Goal: Task Accomplishment & Management: Use online tool/utility

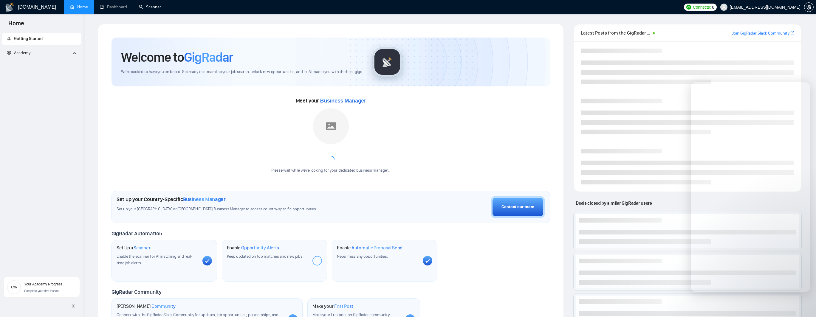
drag, startPoint x: 0, startPoint y: 0, endPoint x: 96, endPoint y: 81, distance: 125.8
click at [150, 7] on link "Scanner" at bounding box center [150, 6] width 22 height 5
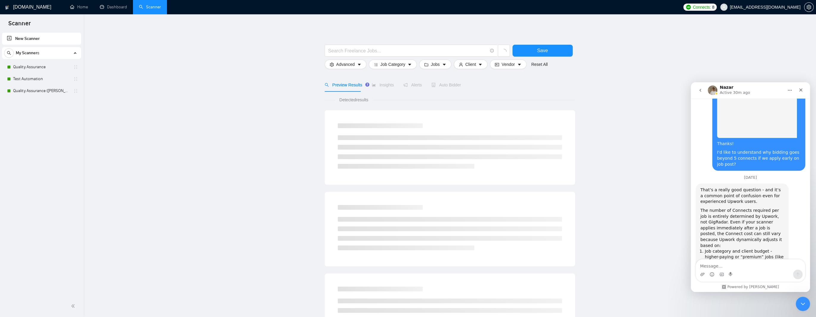
scroll to position [940, 0]
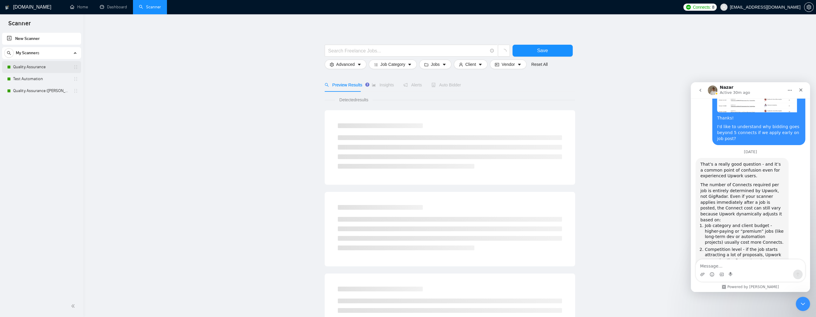
click at [27, 66] on link "Quality Assurance" at bounding box center [41, 67] width 57 height 12
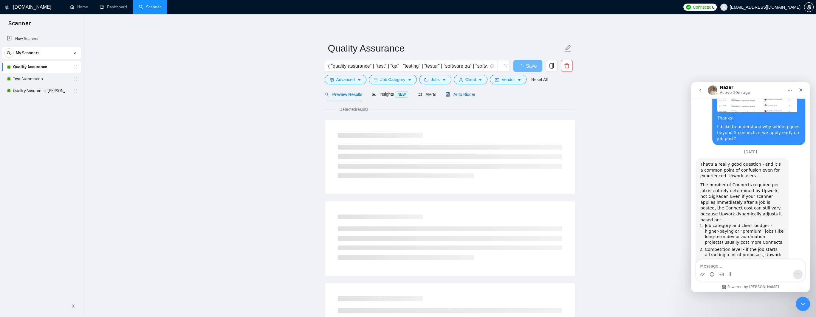
click at [463, 94] on span "Auto Bidder" at bounding box center [461, 94] width 30 height 5
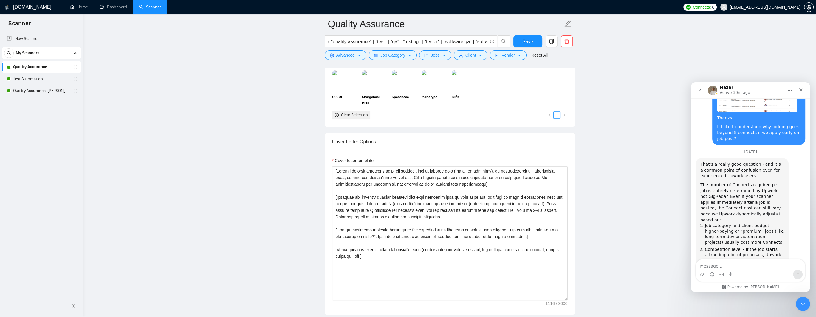
scroll to position [685, 0]
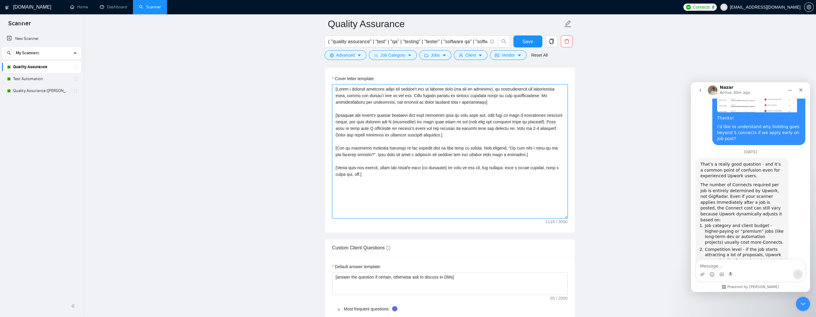
click at [382, 168] on textarea "Cover letter template:" at bounding box center [449, 151] width 235 height 134
click at [418, 167] on textarea "Cover letter template:" at bounding box center [449, 151] width 235 height 134
click at [453, 168] on textarea "Cover letter template:" at bounding box center [449, 151] width 235 height 134
click at [479, 168] on textarea "Cover letter template:" at bounding box center [449, 151] width 235 height 134
click at [507, 168] on textarea "Cover letter template:" at bounding box center [449, 151] width 235 height 134
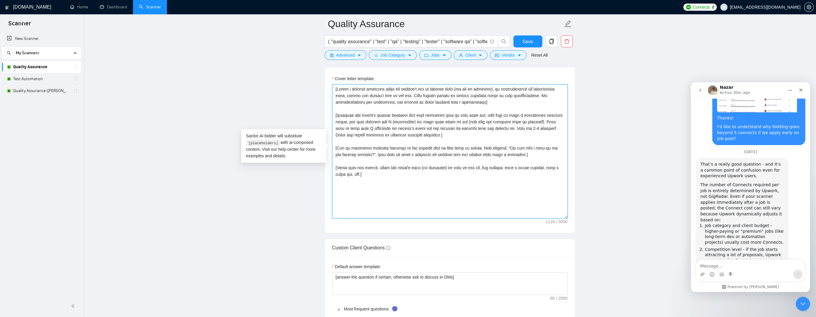
click at [463, 89] on textarea "Cover letter template:" at bounding box center [449, 151] width 235 height 134
click at [488, 89] on textarea "Cover letter template:" at bounding box center [449, 151] width 235 height 134
click at [382, 88] on textarea "Cover letter template:" at bounding box center [449, 151] width 235 height 134
click at [411, 88] on textarea "Cover letter template:" at bounding box center [449, 151] width 235 height 134
click at [352, 96] on textarea "Cover letter template:" at bounding box center [449, 151] width 235 height 134
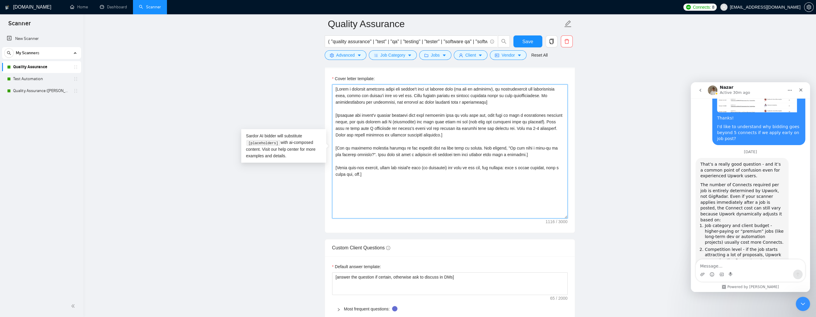
click at [383, 95] on textarea "Cover letter template:" at bounding box center [449, 151] width 235 height 134
click at [405, 95] on textarea "Cover letter template:" at bounding box center [449, 151] width 235 height 134
click at [380, 172] on textarea "Cover letter template:" at bounding box center [449, 151] width 235 height 134
click at [389, 168] on textarea "Cover letter template:" at bounding box center [449, 151] width 235 height 134
click at [426, 168] on textarea "Cover letter template:" at bounding box center [449, 151] width 235 height 134
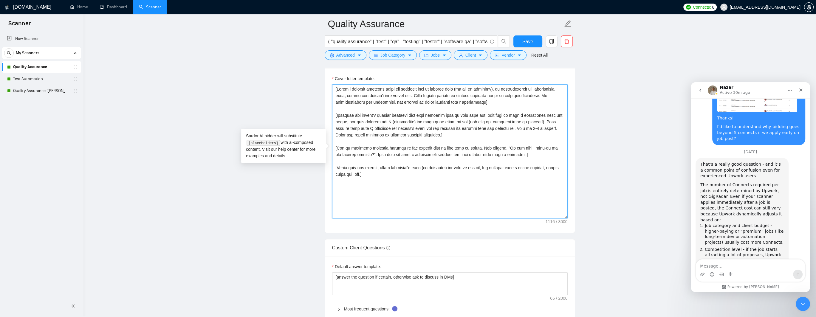
click at [461, 168] on textarea "Cover letter template:" at bounding box center [449, 151] width 235 height 134
click at [419, 168] on textarea "Cover letter template:" at bounding box center [449, 151] width 235 height 134
drag, startPoint x: 448, startPoint y: 167, endPoint x: 485, endPoint y: 167, distance: 36.7
click at [485, 167] on textarea "Cover letter template:" at bounding box center [449, 151] width 235 height 134
type textarea "[Write a personal greeting using the client's name or company name (if any is p…"
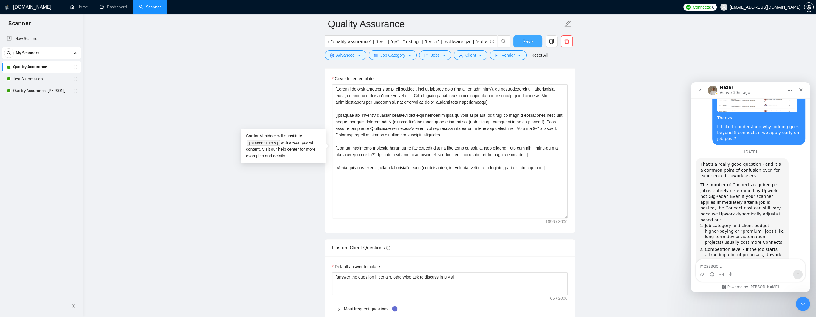
click at [532, 42] on button "Save" at bounding box center [527, 41] width 29 height 12
click at [32, 77] on link "Test Automation" at bounding box center [41, 79] width 57 height 12
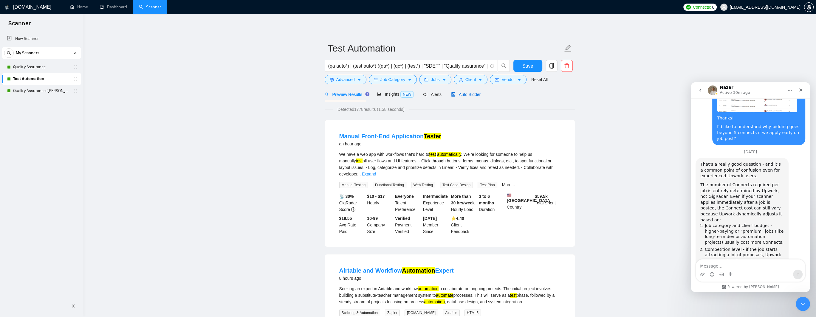
click at [470, 96] on span "Auto Bidder" at bounding box center [466, 94] width 30 height 5
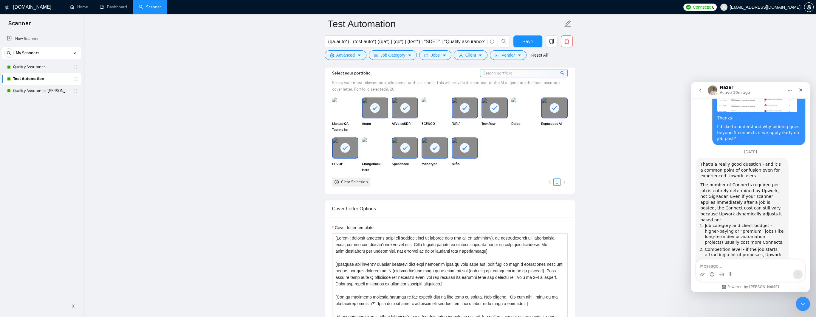
scroll to position [656, 0]
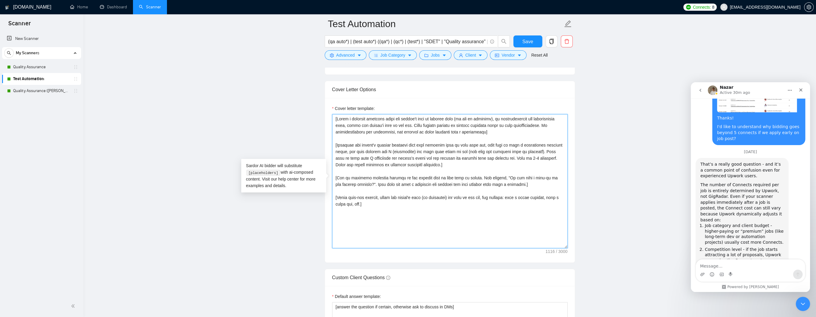
drag, startPoint x: 448, startPoint y: 196, endPoint x: 485, endPoint y: 196, distance: 36.4
click at [485, 196] on textarea "Cover letter template:" at bounding box center [449, 181] width 235 height 134
click at [448, 197] on textarea "Cover letter template:" at bounding box center [449, 181] width 235 height 134
type textarea "[Write a personal greeting using the client's name or company name (if any is p…"
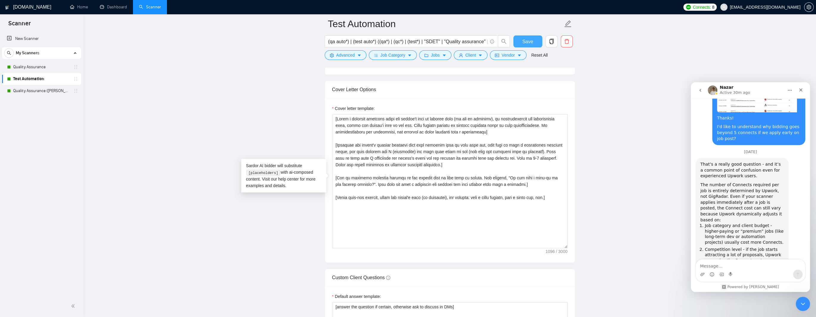
click at [531, 43] on span "Save" at bounding box center [527, 41] width 11 height 7
click at [35, 90] on link "Quality Assurance ([PERSON_NAME] B)" at bounding box center [41, 91] width 57 height 12
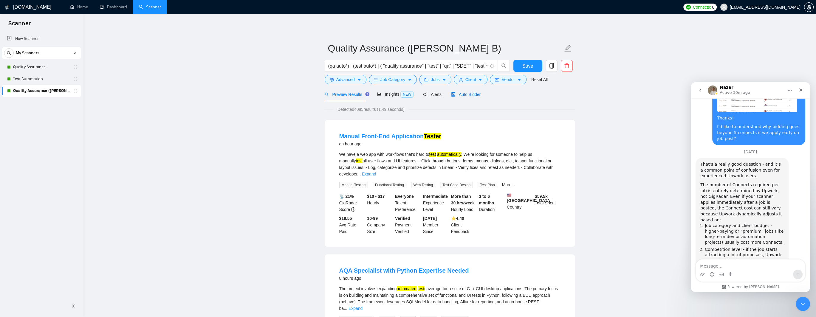
click at [463, 95] on span "Auto Bidder" at bounding box center [466, 94] width 30 height 5
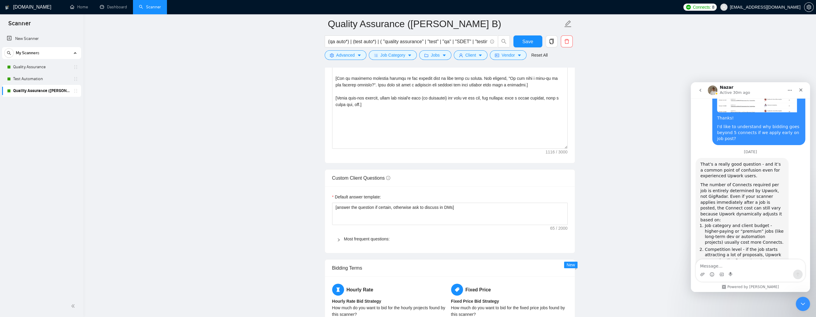
scroll to position [626, 0]
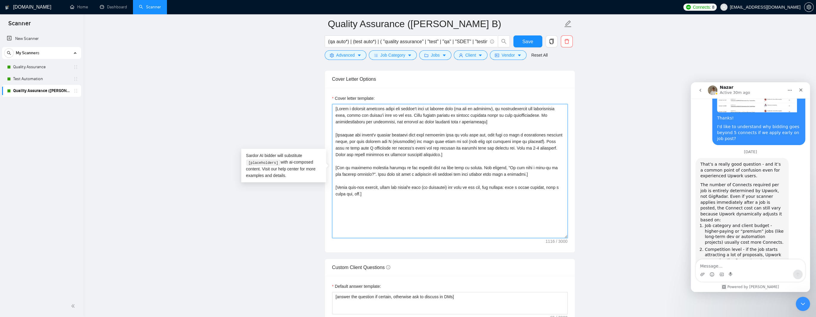
drag, startPoint x: 448, startPoint y: 187, endPoint x: 485, endPoint y: 187, distance: 37.6
click at [485, 187] on textarea "Cover letter template:" at bounding box center [449, 171] width 235 height 134
type textarea "[Write a personal greeting using the client's name or company name (if any is p…"
click at [523, 40] on span "Save" at bounding box center [527, 41] width 11 height 7
